Goal: Task Accomplishment & Management: Use online tool/utility

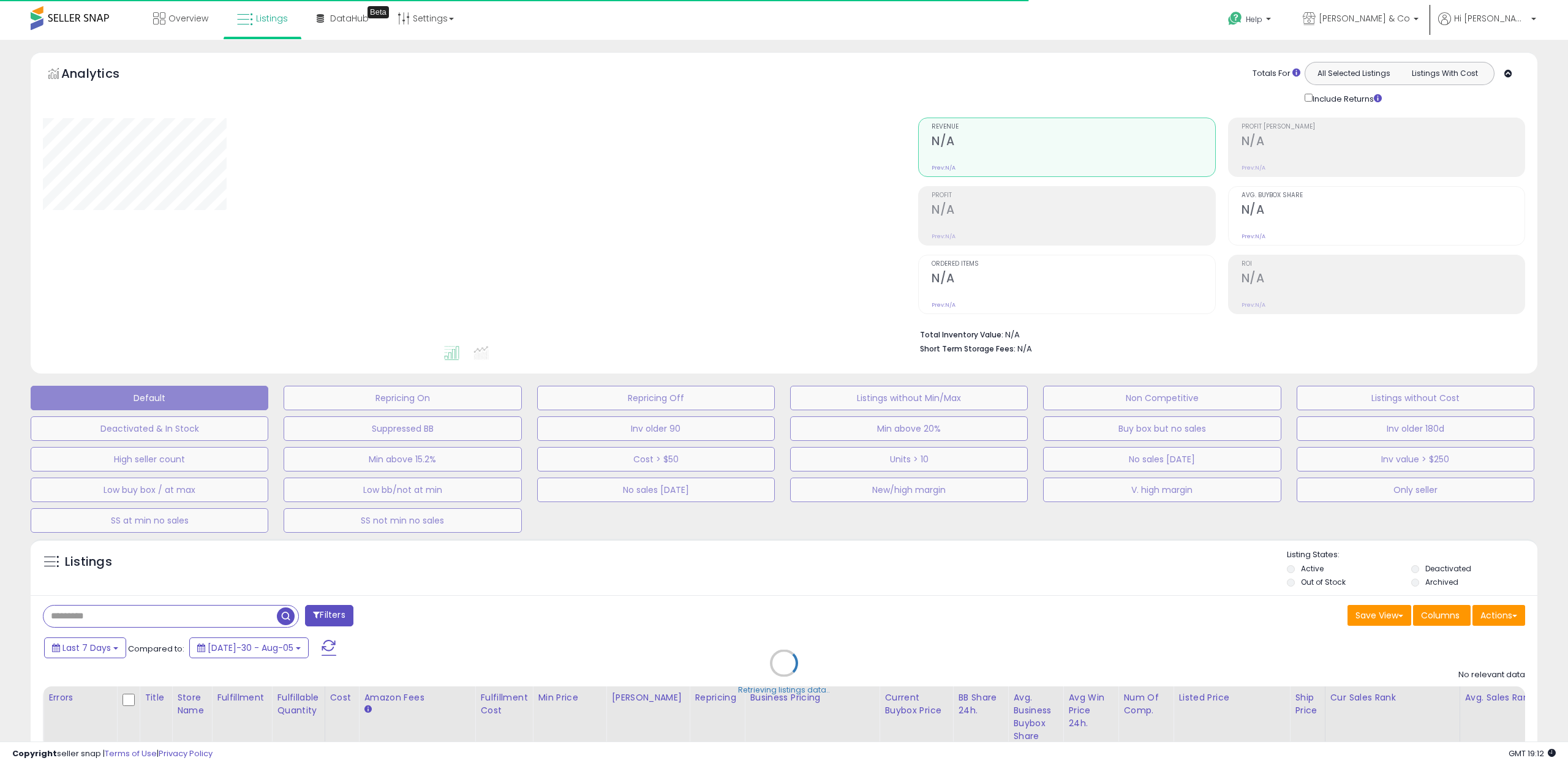
click at [131, 628] on div "Retrieving listings data.." at bounding box center [784, 672] width 1525 height 279
click at [134, 622] on div "Retrieving listings data.." at bounding box center [784, 672] width 1525 height 279
click at [141, 611] on div "Retrieving listings data.." at bounding box center [784, 672] width 1525 height 279
click at [136, 620] on div "Retrieving listings data.." at bounding box center [784, 672] width 1525 height 279
drag, startPoint x: 144, startPoint y: 574, endPoint x: 110, endPoint y: 615, distance: 53.3
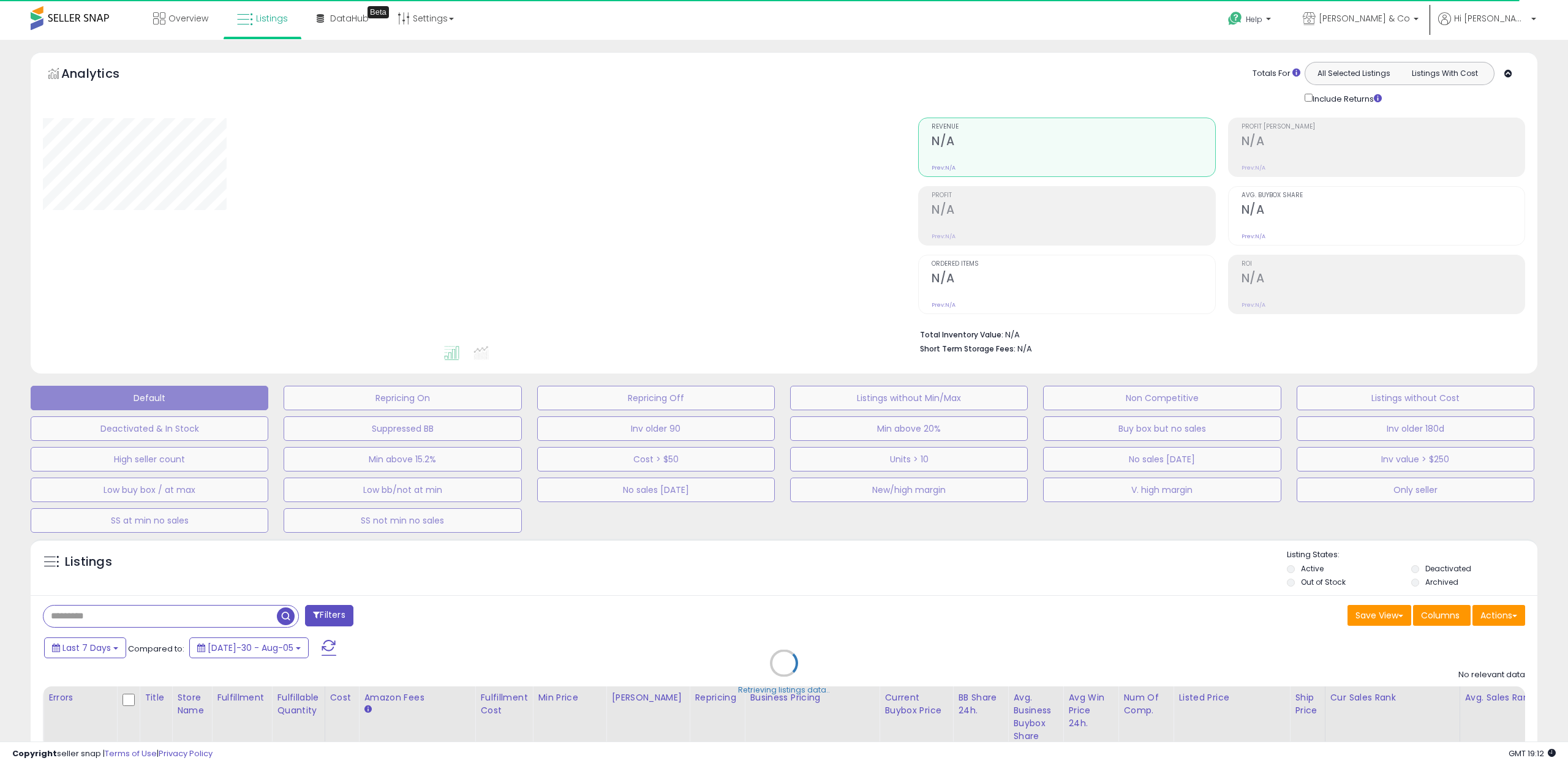
click at [142, 575] on div "Retrieving listings data.." at bounding box center [784, 672] width 1525 height 279
click at [108, 616] on div "Retrieving listings data.." at bounding box center [784, 672] width 1525 height 279
type input "**********"
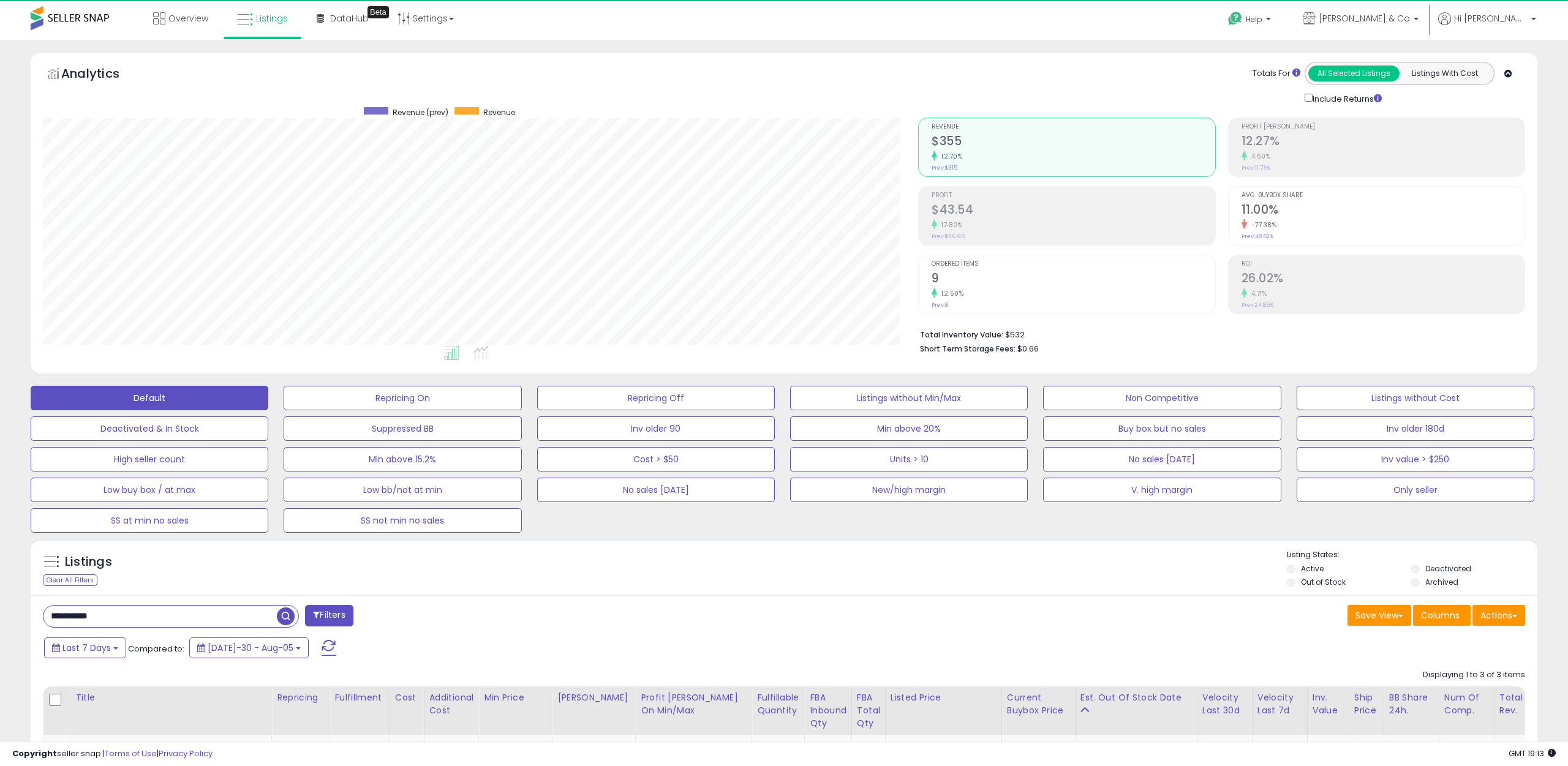
scroll to position [251, 875]
